Goal: Transaction & Acquisition: Purchase product/service

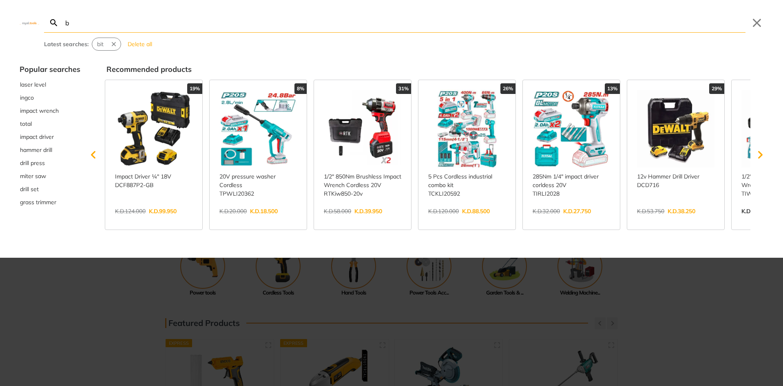
type input "bl"
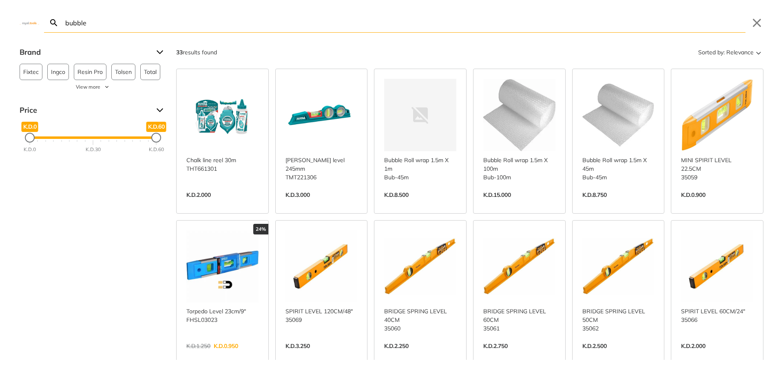
type input "bubble"
click at [510, 203] on link "View more →" at bounding box center [519, 203] width 72 height 0
drag, startPoint x: 341, startPoint y: 23, endPoint x: 14, endPoint y: 34, distance: 326.9
click at [14, 34] on div "Search bubble Submit Close Brand Fixtec 1 Ingco 1 Resin Pro 7 Tolsen 17 Total 4…" at bounding box center [391, 193] width 783 height 386
